Goal: Task Accomplishment & Management: Use online tool/utility

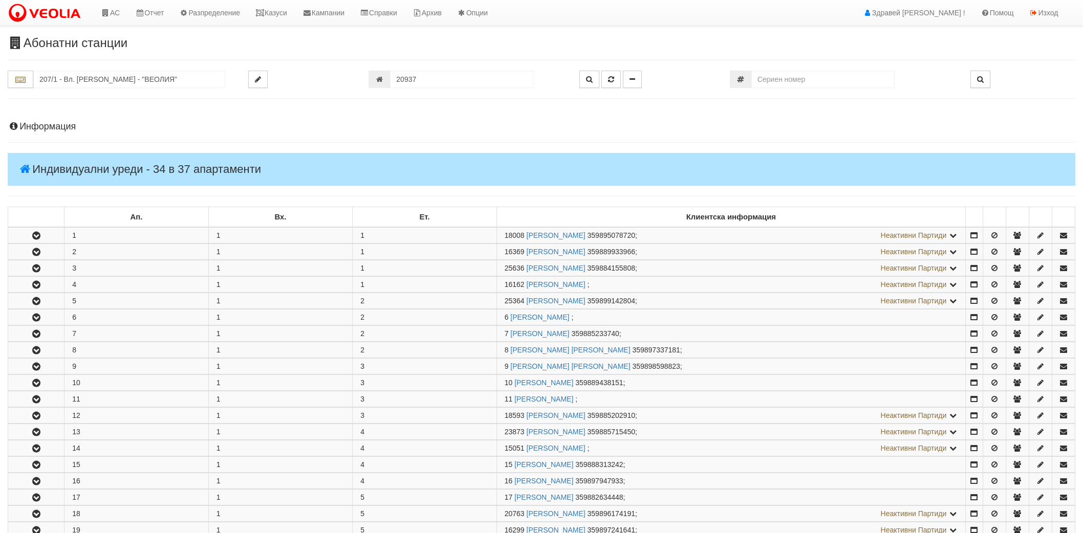
click at [106, 78] on input "207/1 - Вл. [PERSON_NAME] - "ВЕОЛИЯ"" at bounding box center [129, 79] width 192 height 17
click at [108, 95] on div "229/3 - Вл. [PERSON_NAME] - "ВЕОЛИЯ"" at bounding box center [129, 96] width 189 height 12
type input "229/3 - Вл. [PERSON_NAME] - "ВЕОЛИЯ""
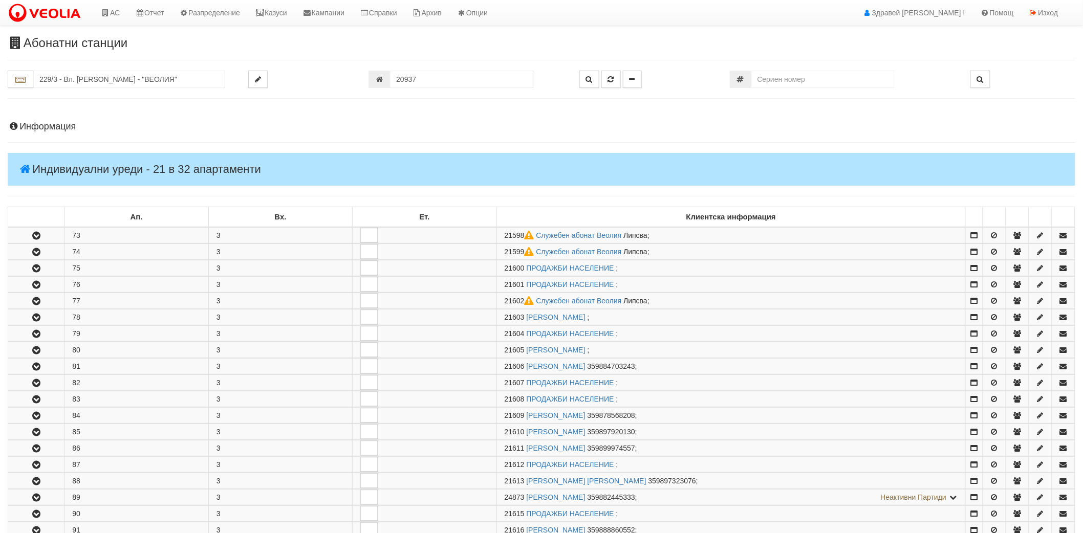
click at [54, 123] on h4 "Информация" at bounding box center [542, 127] width 1068 height 10
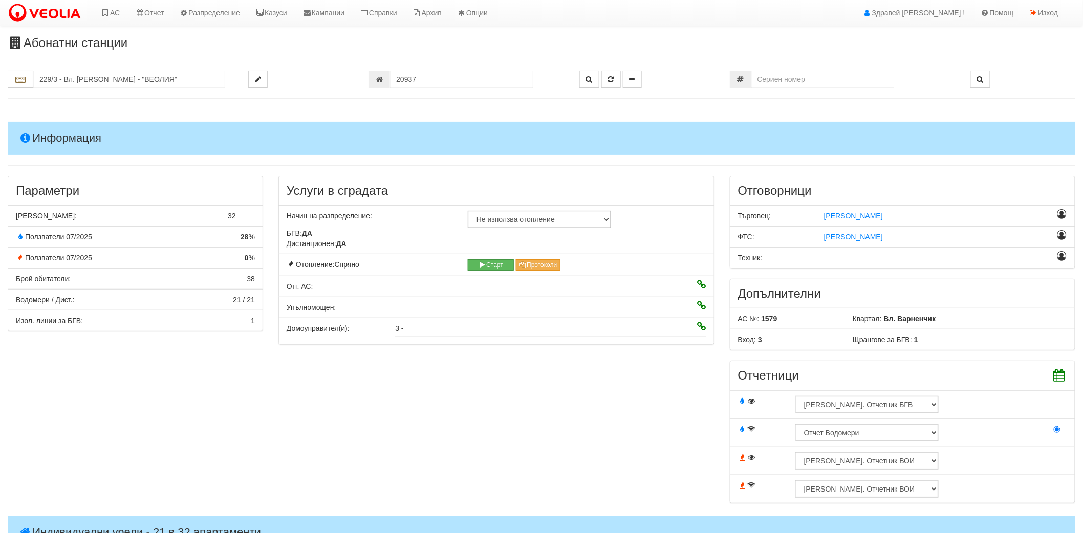
click at [54, 123] on h4 "Информация" at bounding box center [542, 138] width 1068 height 33
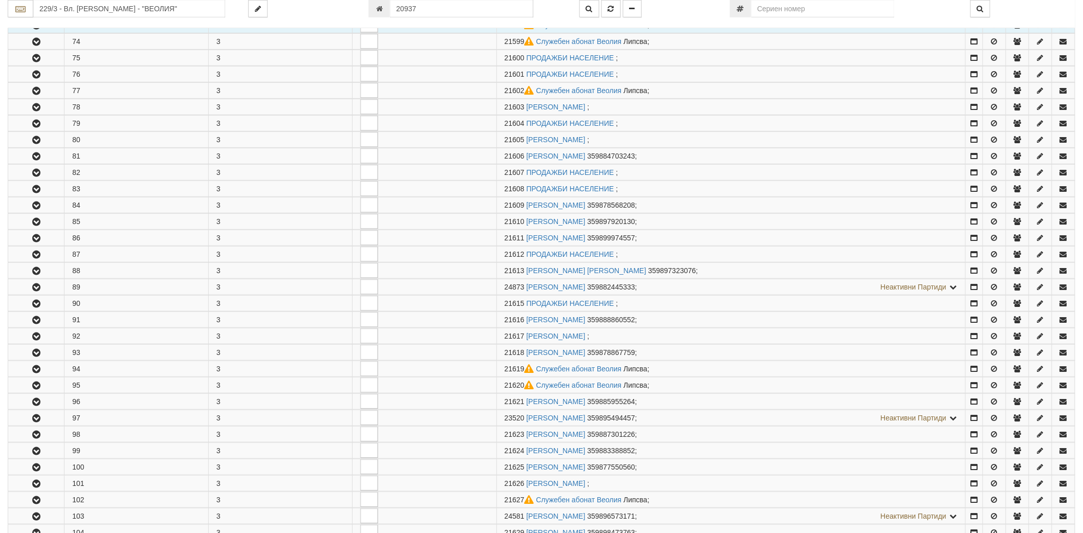
scroll to position [227, 0]
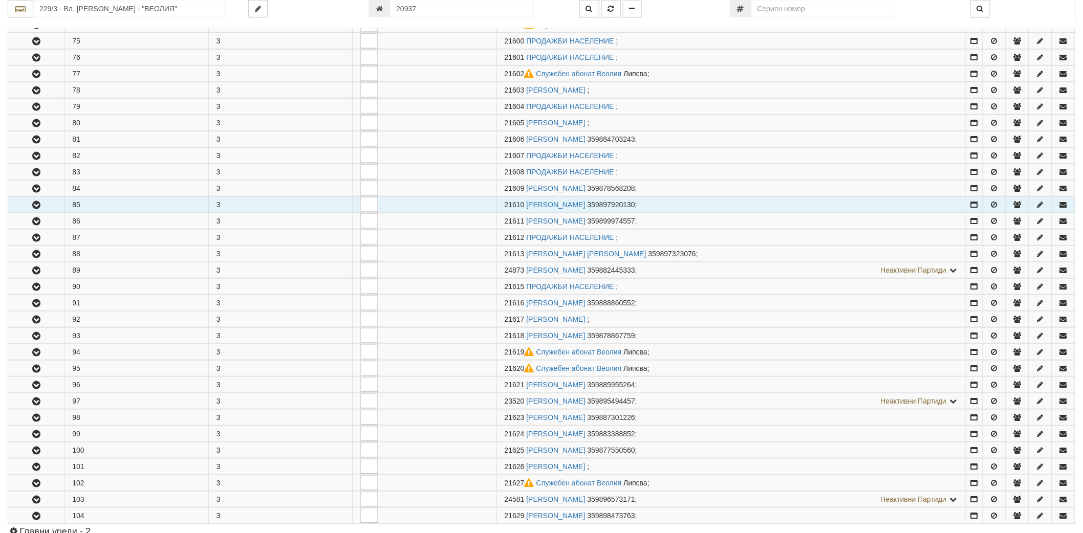
click at [42, 210] on button "button" at bounding box center [36, 204] width 56 height 15
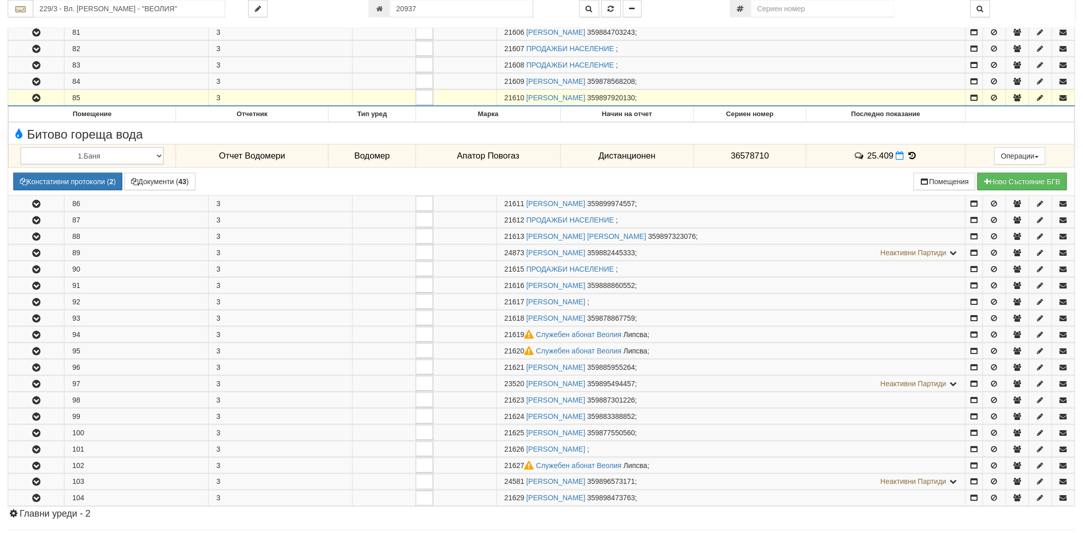
scroll to position [341, 0]
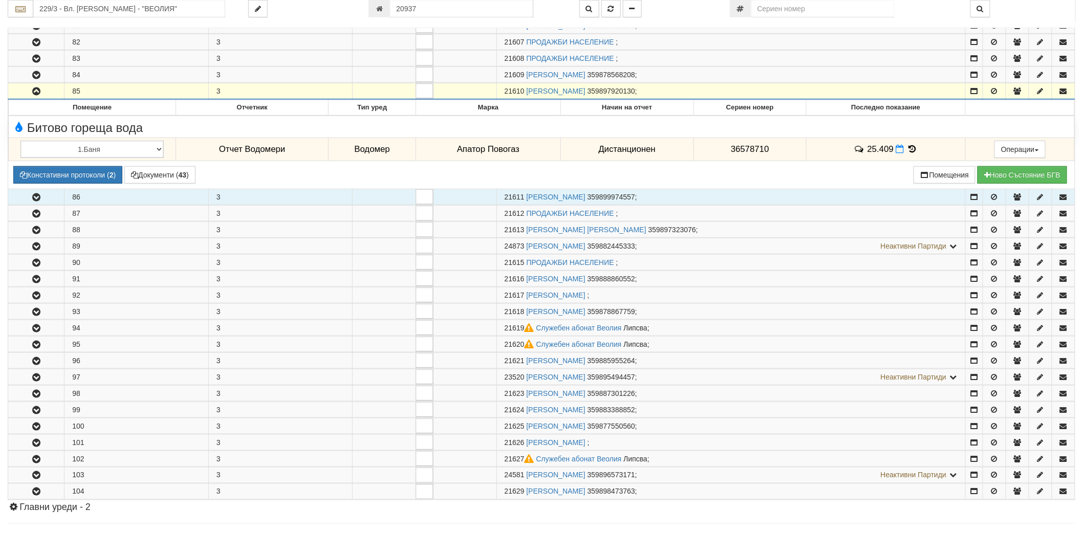
click at [42, 201] on icon "button" at bounding box center [36, 197] width 12 height 7
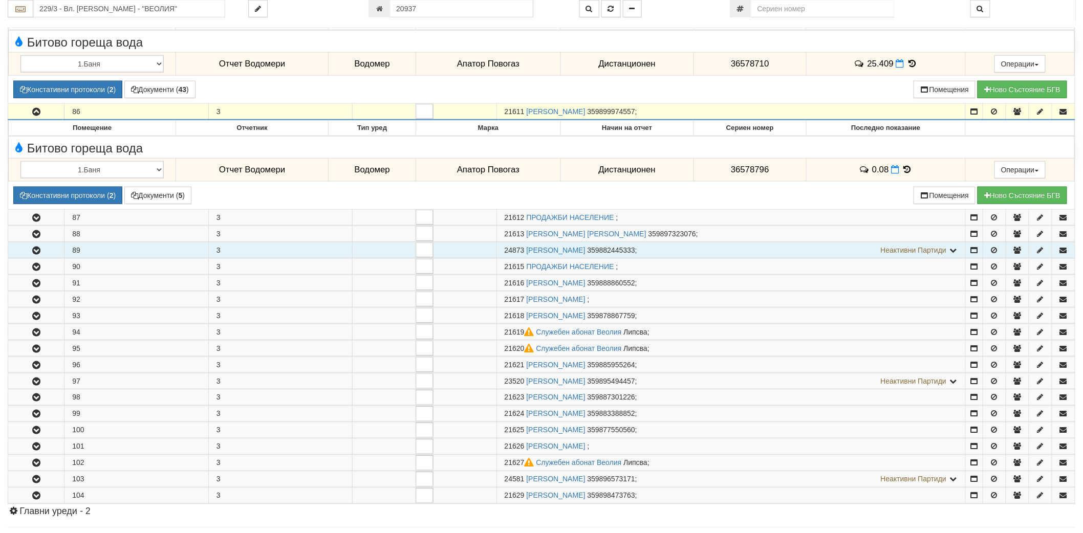
scroll to position [455, 0]
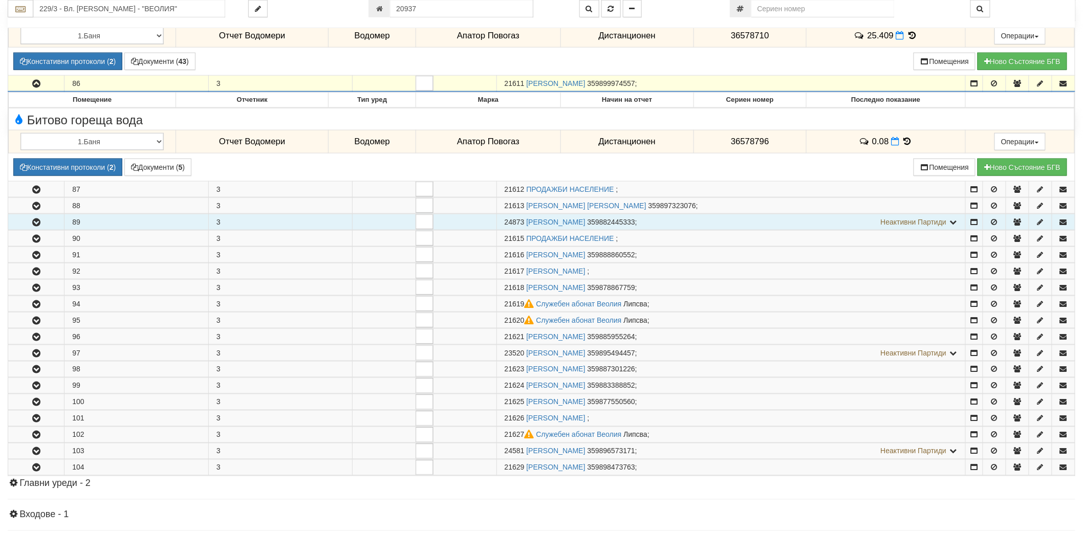
click at [38, 223] on icon "button" at bounding box center [36, 222] width 12 height 7
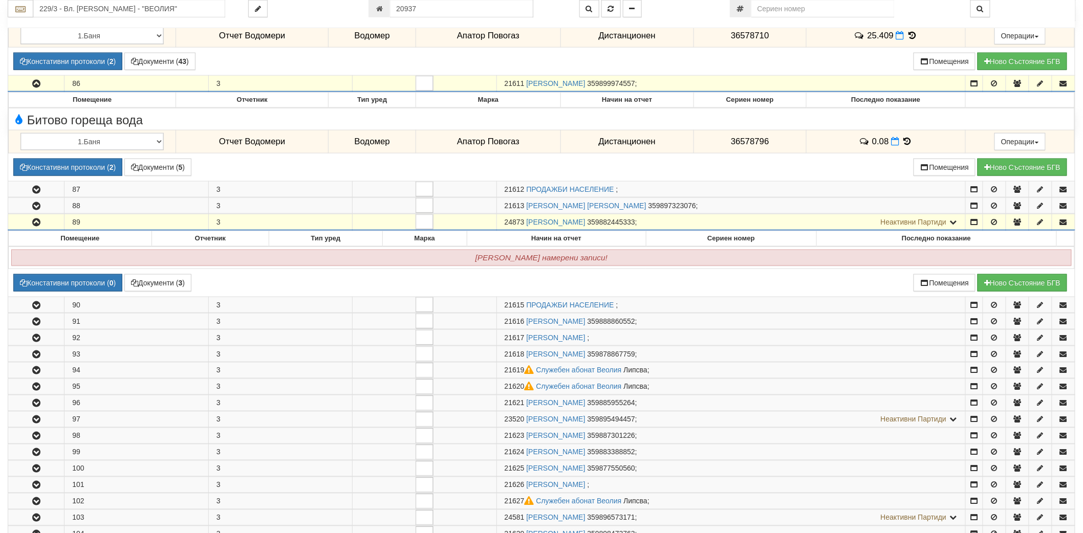
click at [38, 223] on icon "button" at bounding box center [36, 222] width 12 height 7
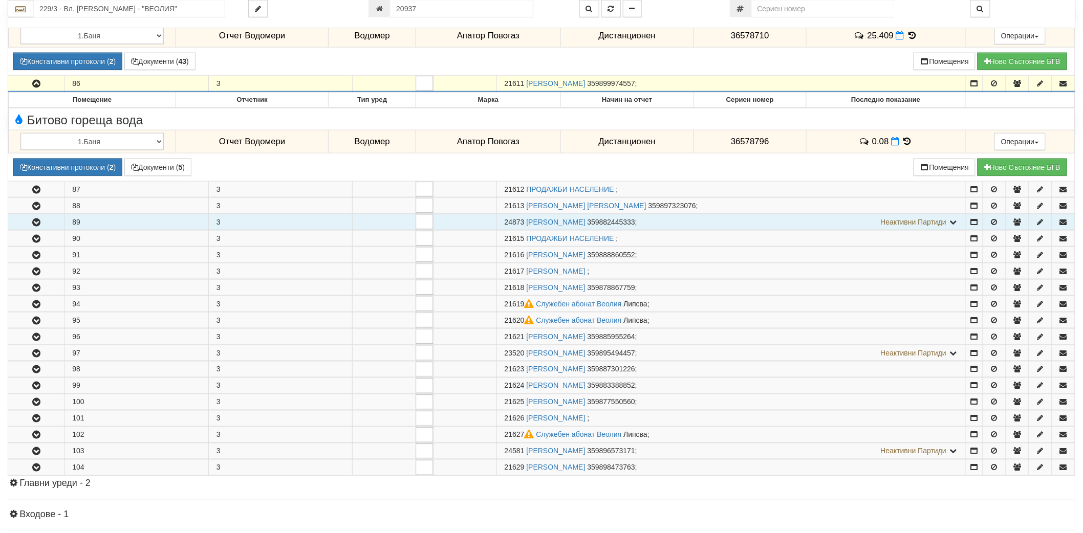
scroll to position [512, 0]
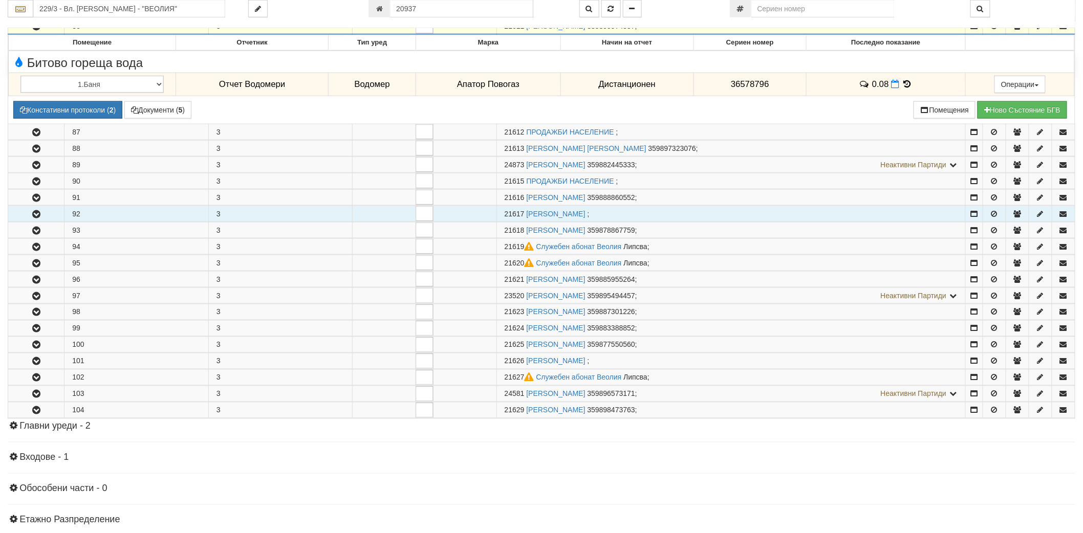
click at [31, 219] on button "button" at bounding box center [36, 213] width 56 height 15
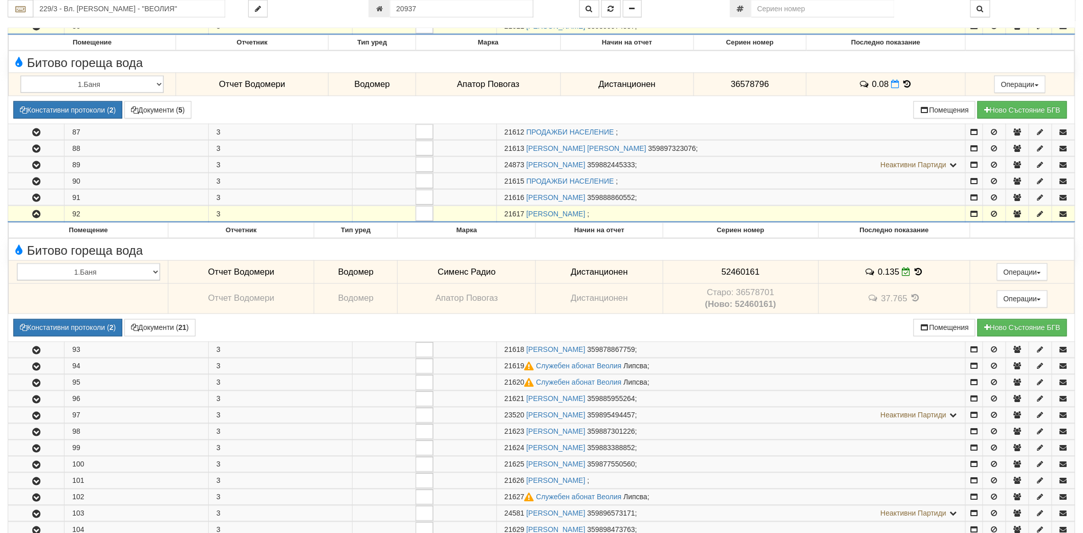
click at [31, 219] on button "button" at bounding box center [36, 213] width 56 height 15
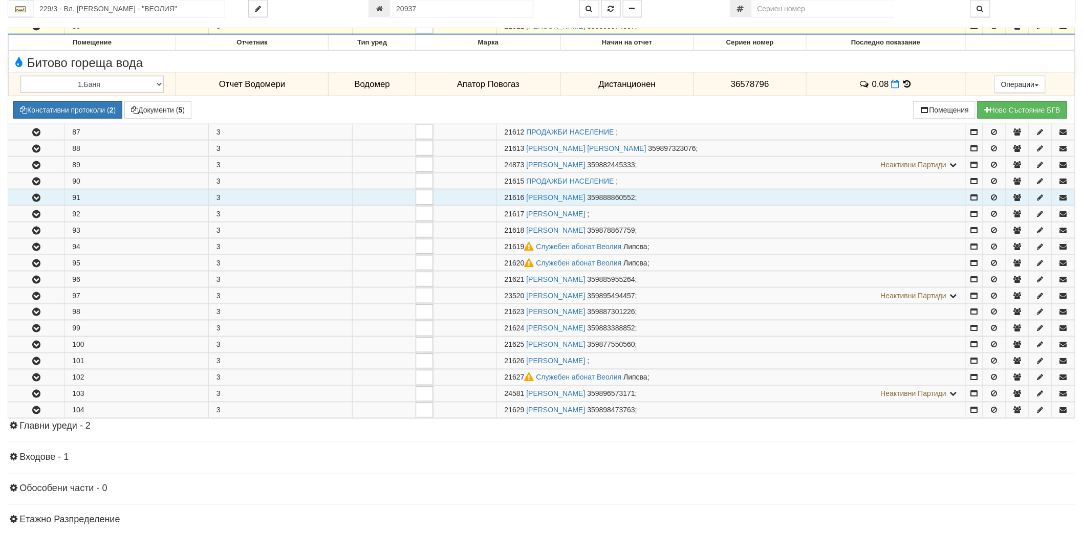
click at [31, 195] on icon "button" at bounding box center [36, 198] width 12 height 7
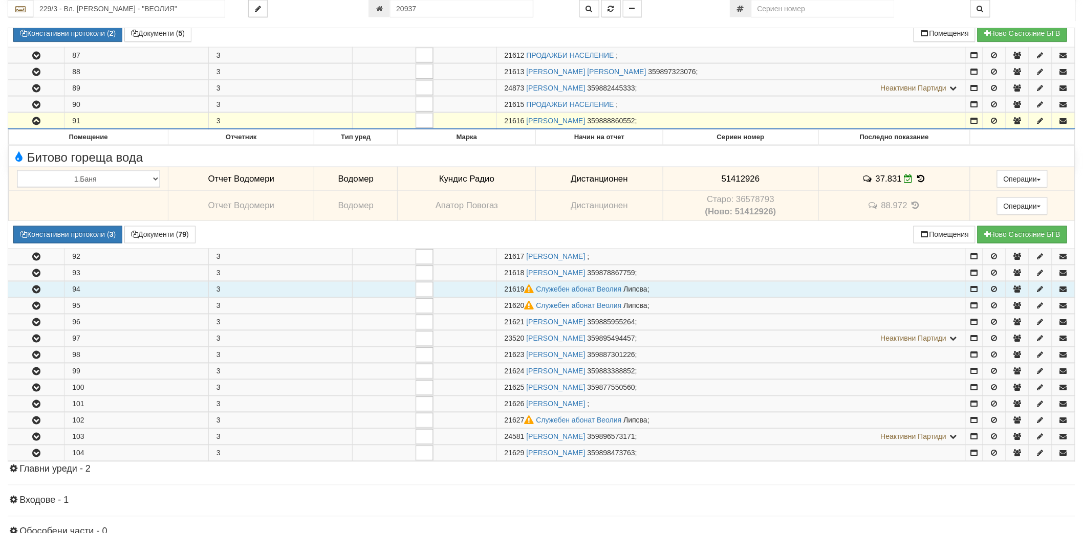
scroll to position [682, 0]
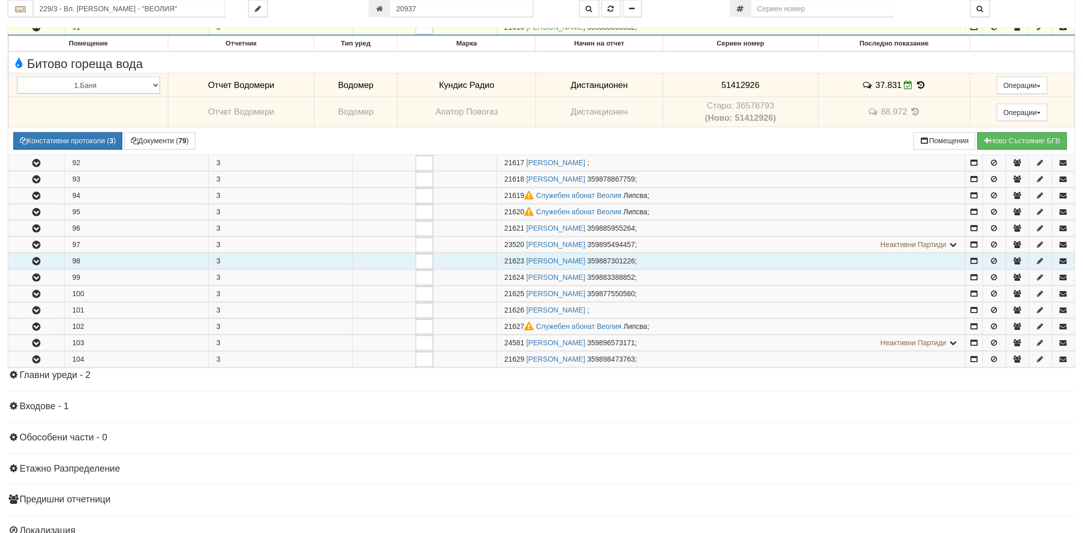
click at [35, 256] on button "button" at bounding box center [36, 261] width 56 height 15
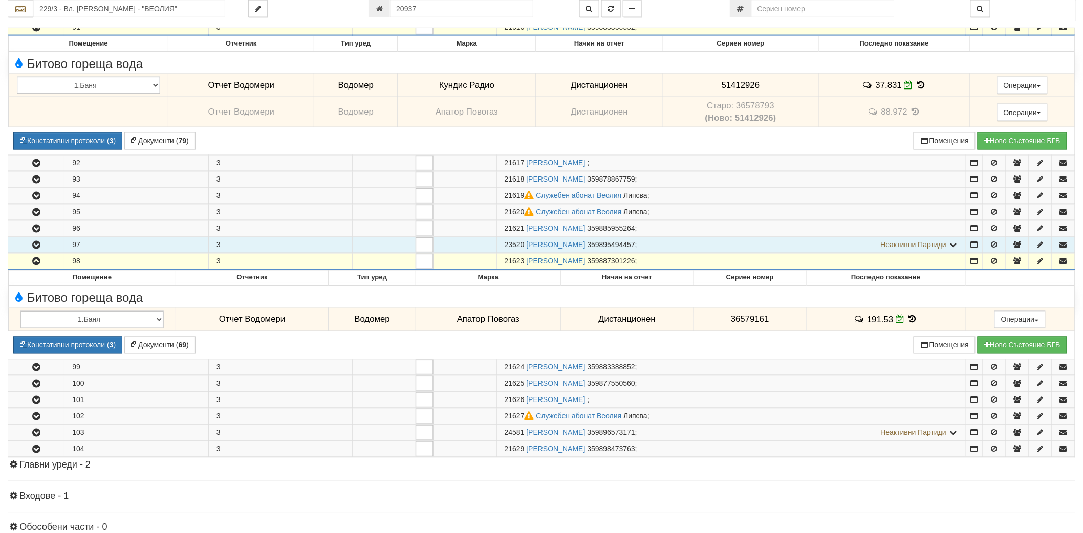
click at [41, 246] on icon "button" at bounding box center [36, 245] width 12 height 7
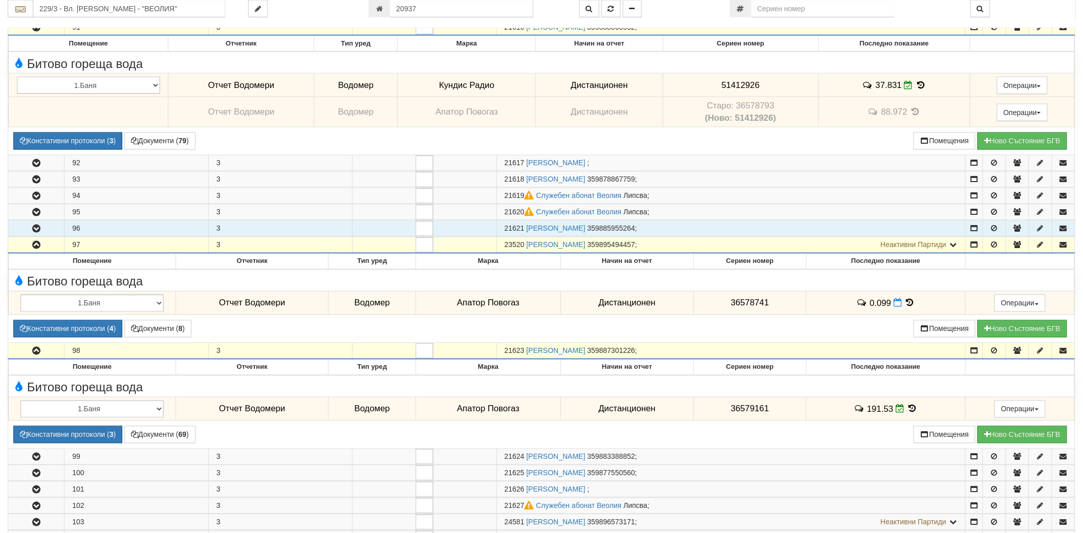
click at [61, 227] on button "button" at bounding box center [36, 228] width 56 height 15
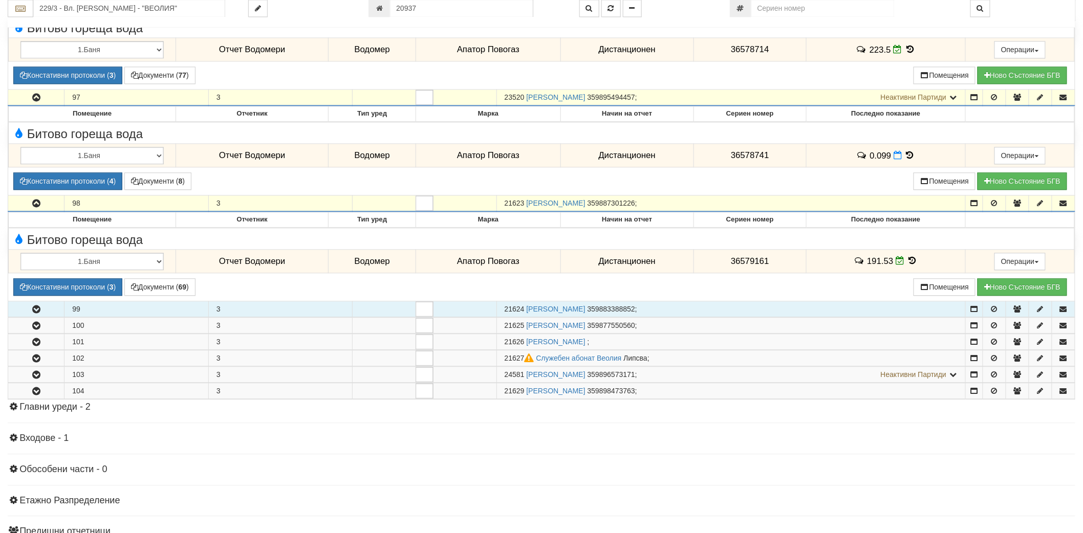
scroll to position [910, 0]
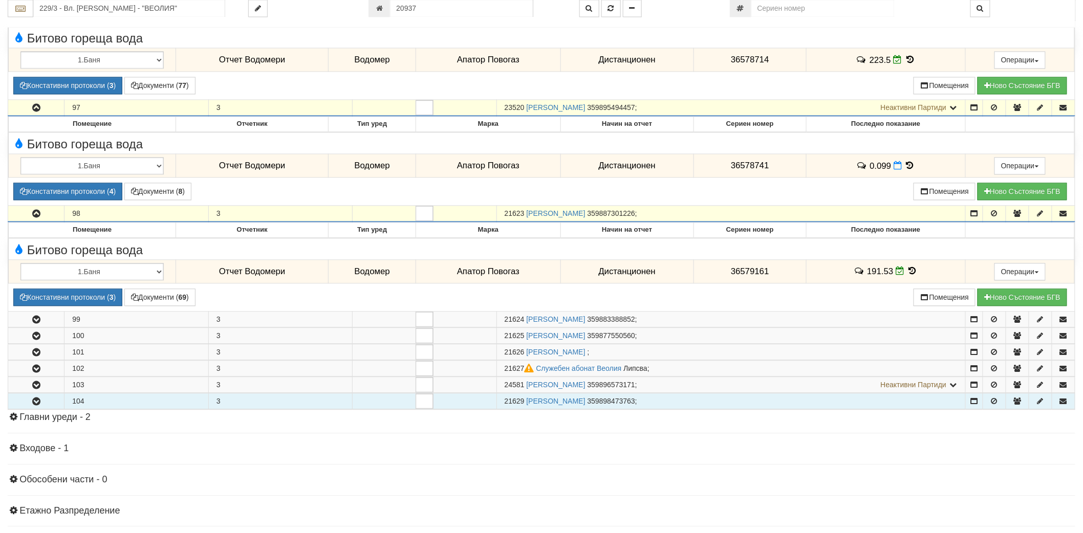
click at [31, 400] on icon "button" at bounding box center [36, 401] width 12 height 7
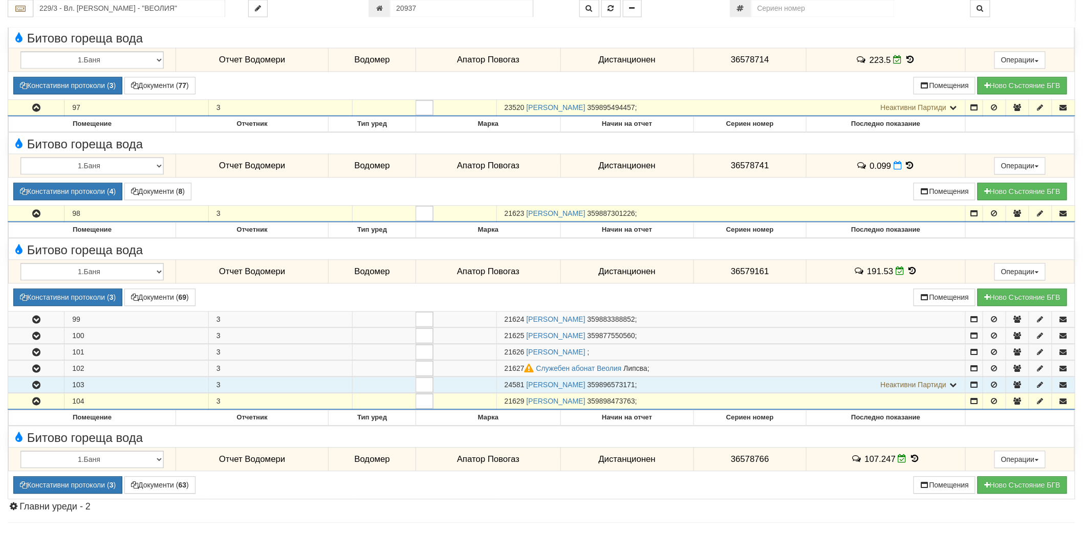
click at [38, 391] on button "button" at bounding box center [36, 384] width 56 height 15
